Goal: Task Accomplishment & Management: Complete application form

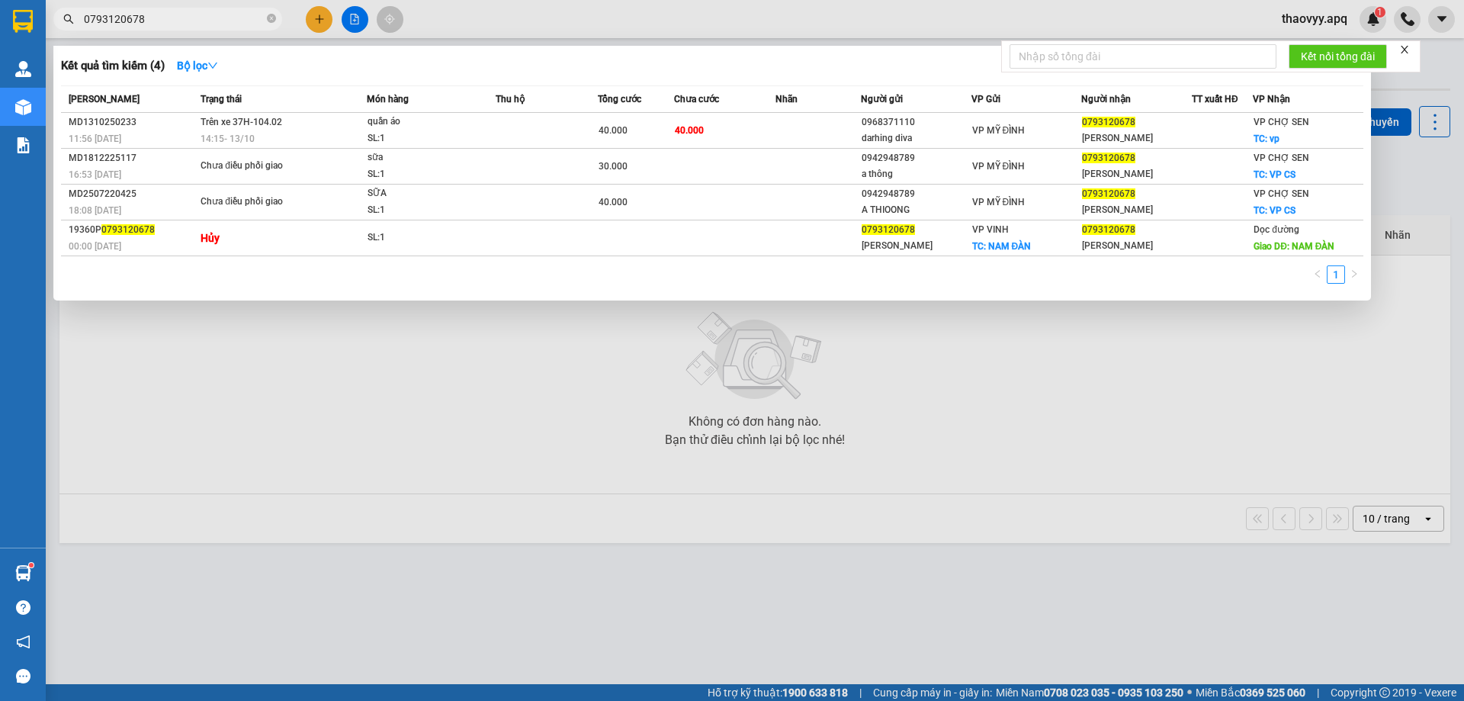
click at [202, 26] on input "0793120678" at bounding box center [174, 19] width 180 height 17
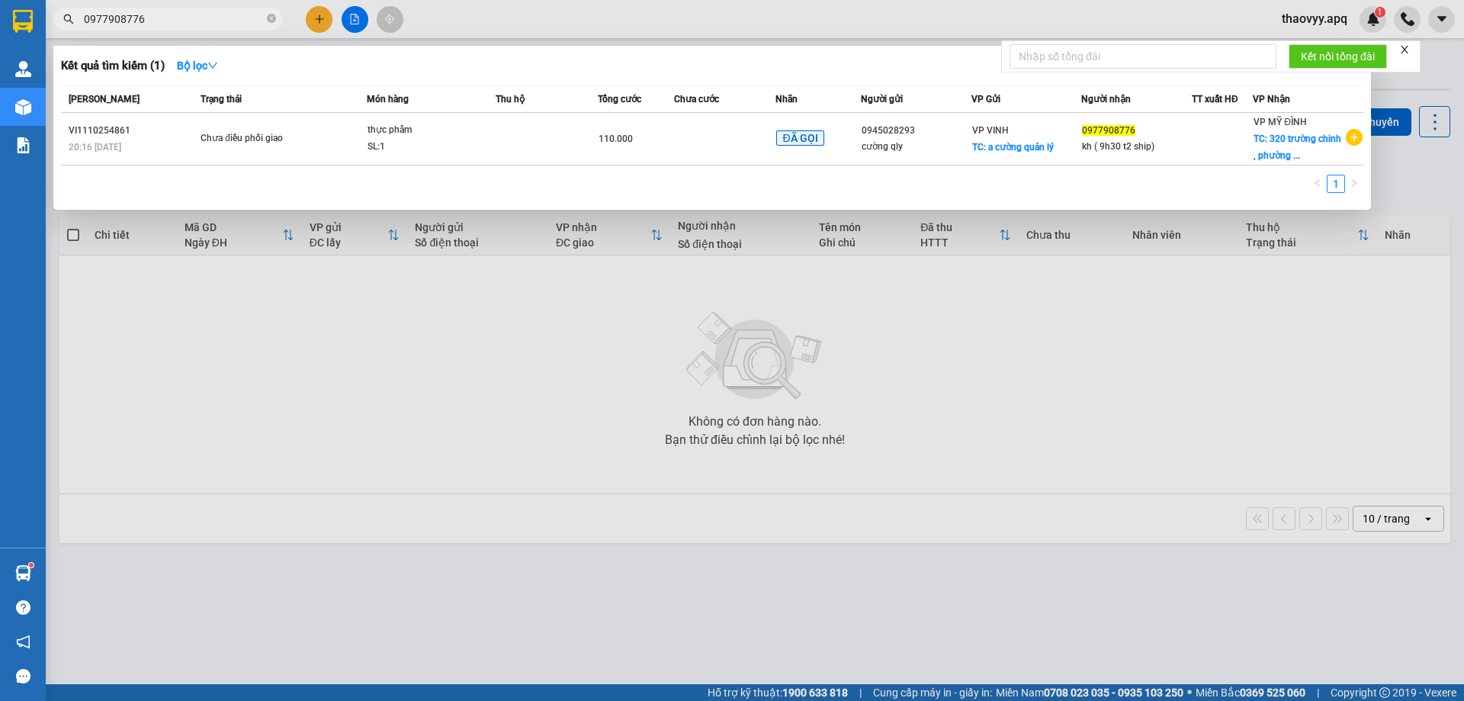
type input "0977908776"
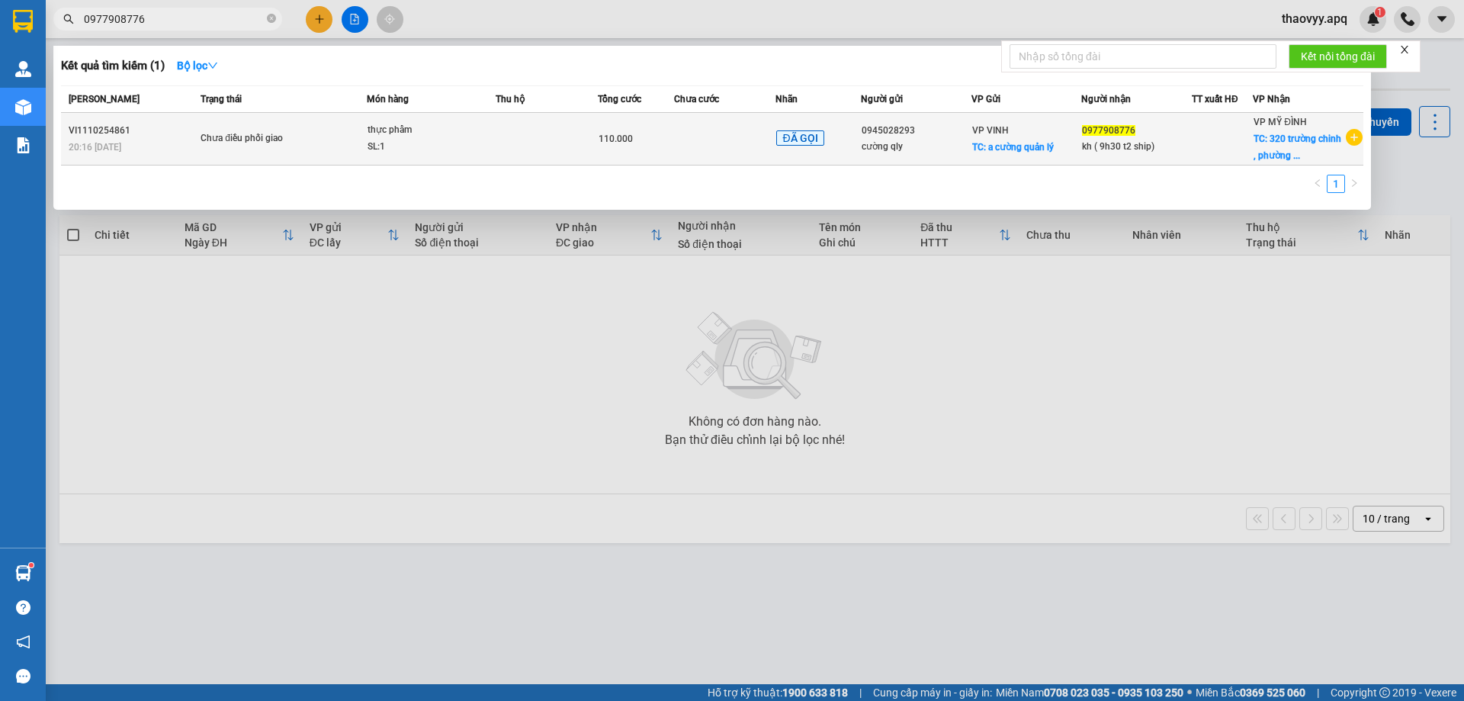
click at [311, 127] on td "Chưa điều phối giao" at bounding box center [282, 139] width 170 height 53
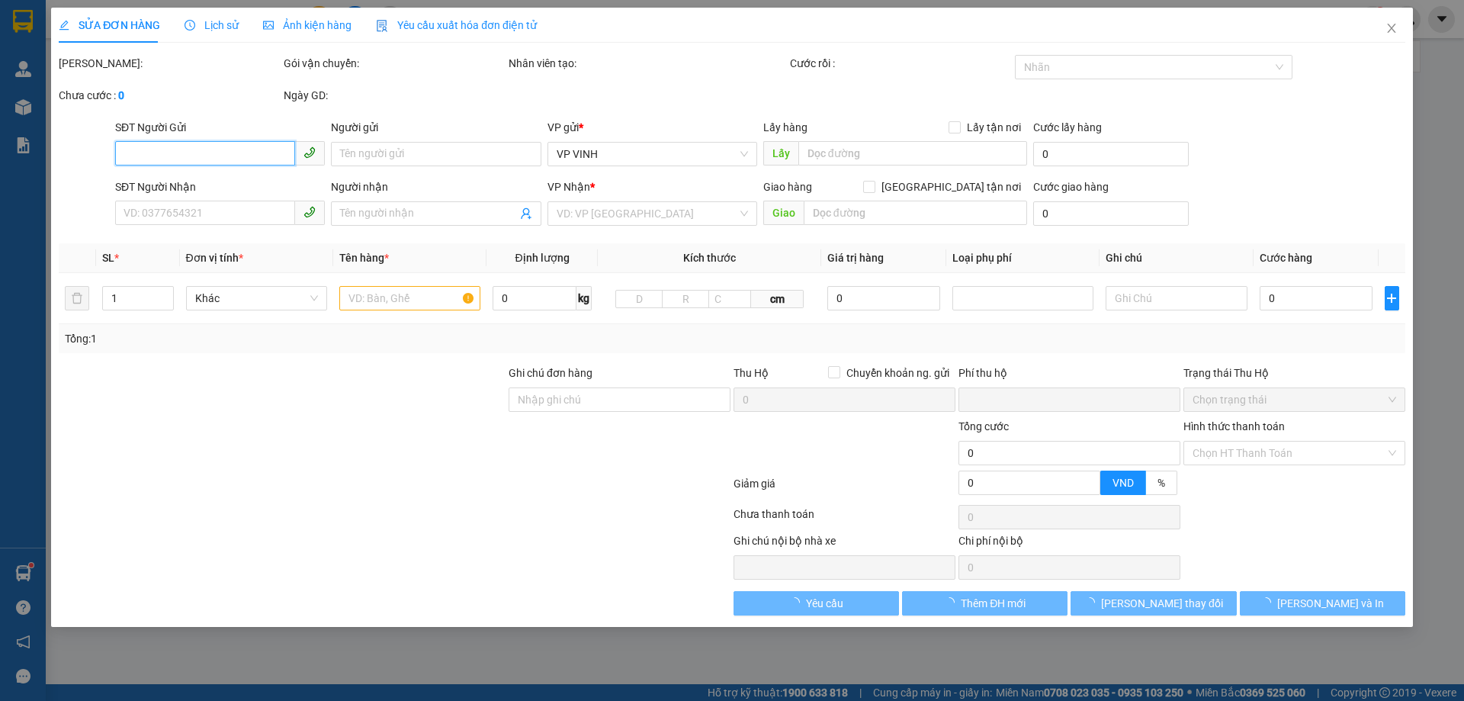
type input "0945028293"
type input "cường qly"
checkbox input "true"
type input "a cường quản lý"
type input "0977908776"
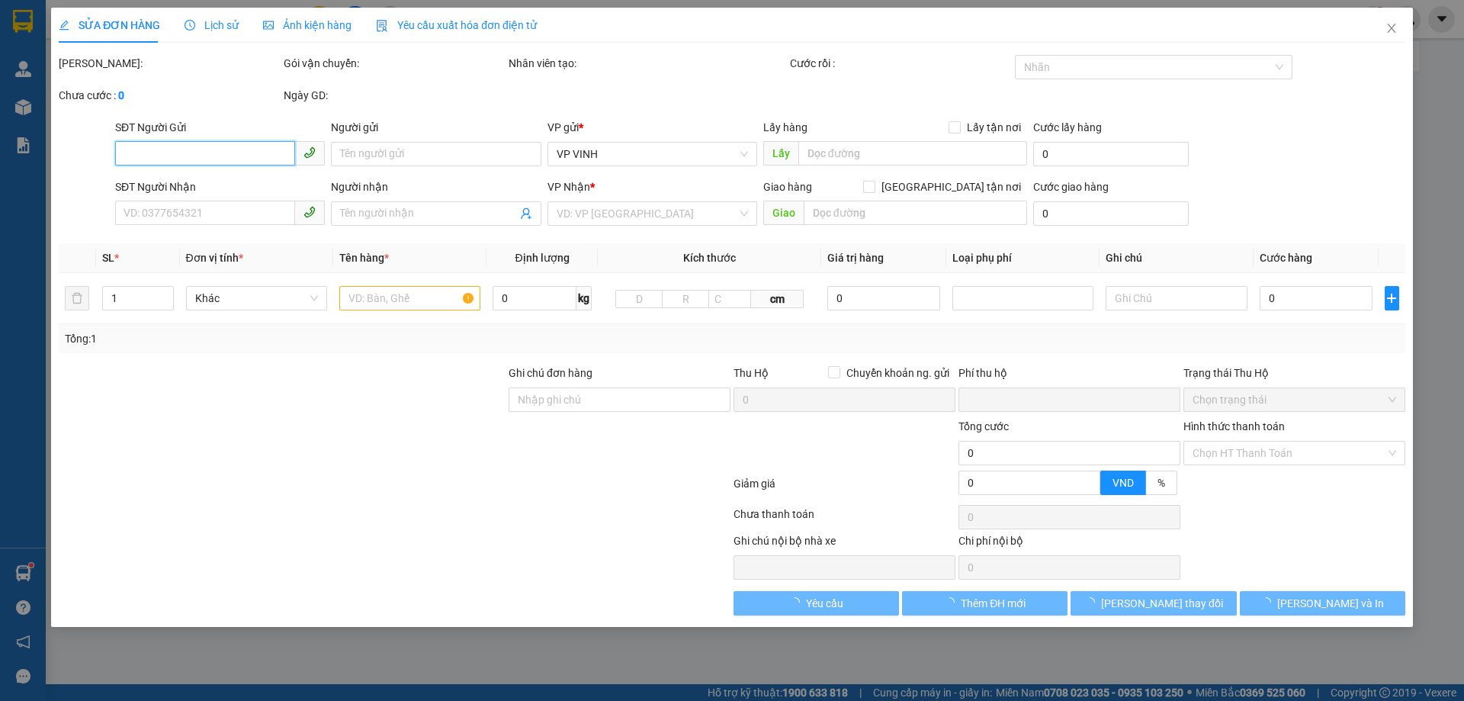
type input "kh ( 9h30 t2 ship)"
checkbox input "true"
type input "[STREET_ADDRESS]"
type input "0"
type input "110.000"
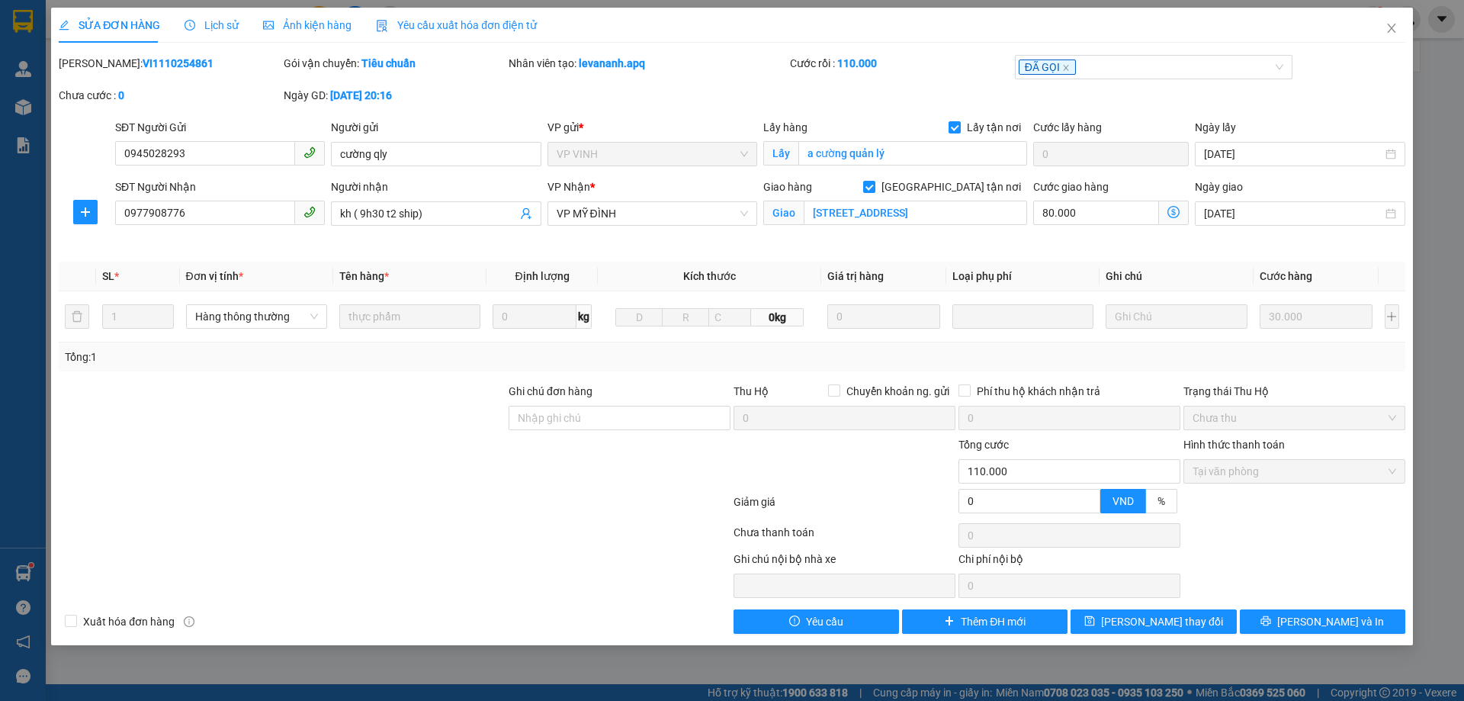
click at [225, 27] on span "Lịch sử" at bounding box center [211, 25] width 54 height 12
